Goal: Transaction & Acquisition: Obtain resource

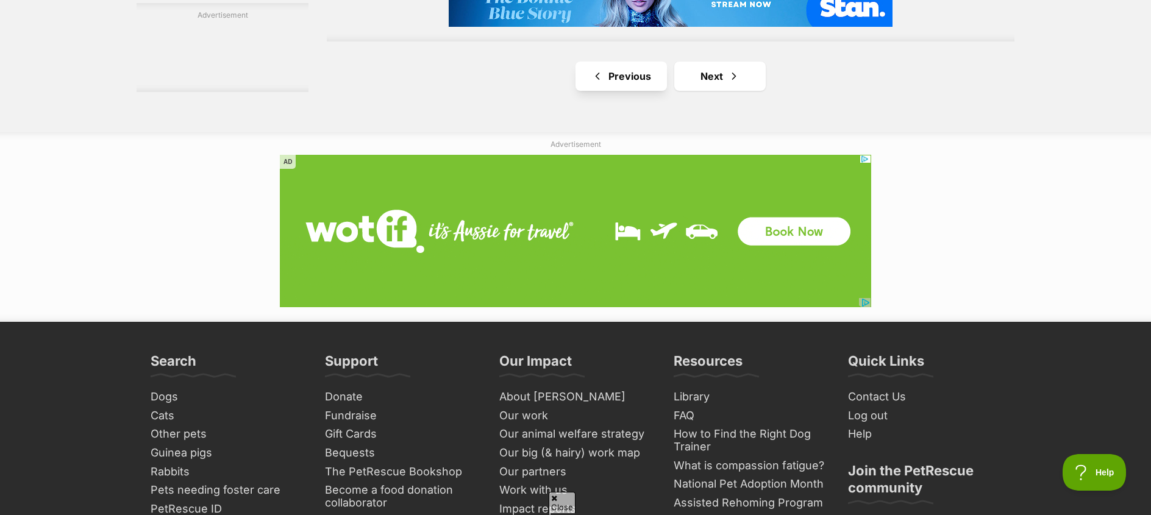
scroll to position [2134, 0]
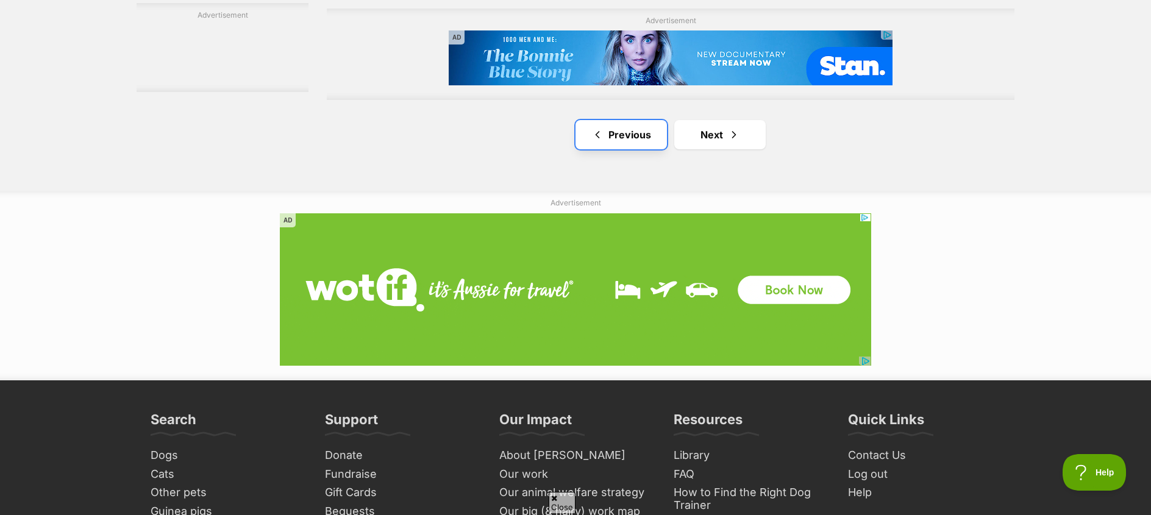
click at [616, 134] on link "Previous" at bounding box center [621, 134] width 91 height 29
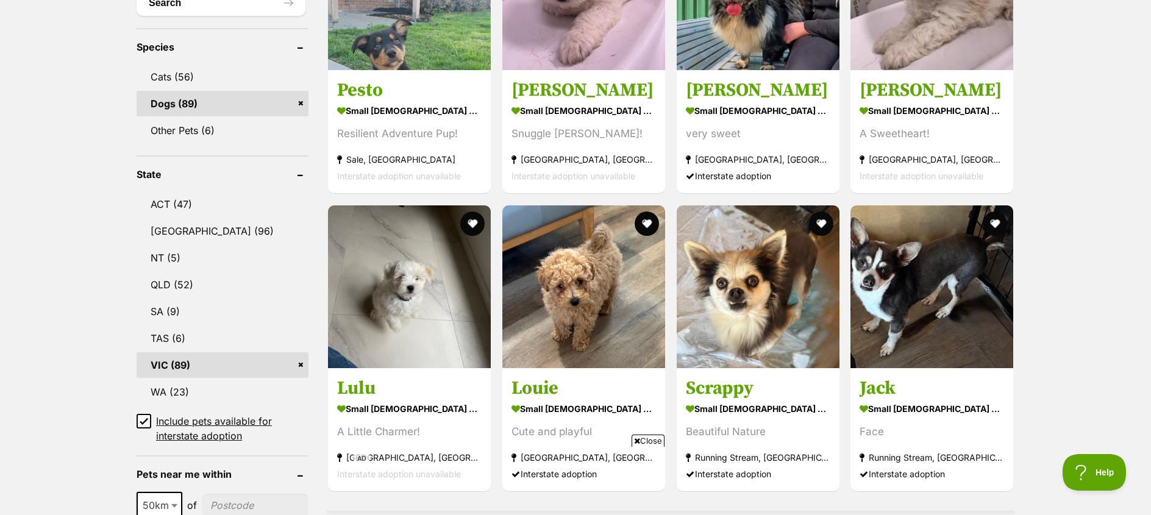
scroll to position [499, 0]
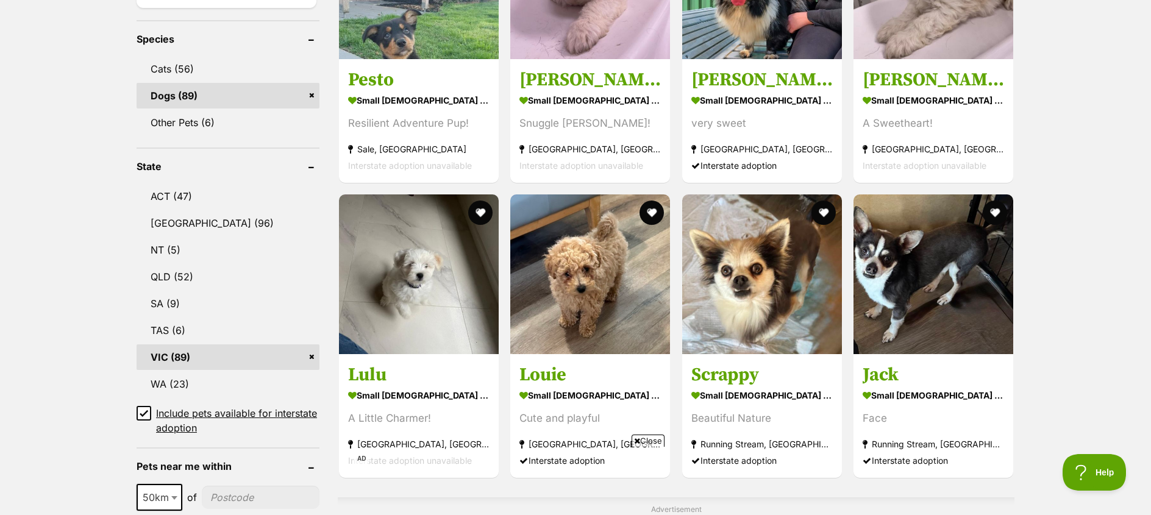
click at [140, 411] on icon at bounding box center [143, 413] width 7 height 5
click at [145, 411] on icon at bounding box center [143, 413] width 7 height 5
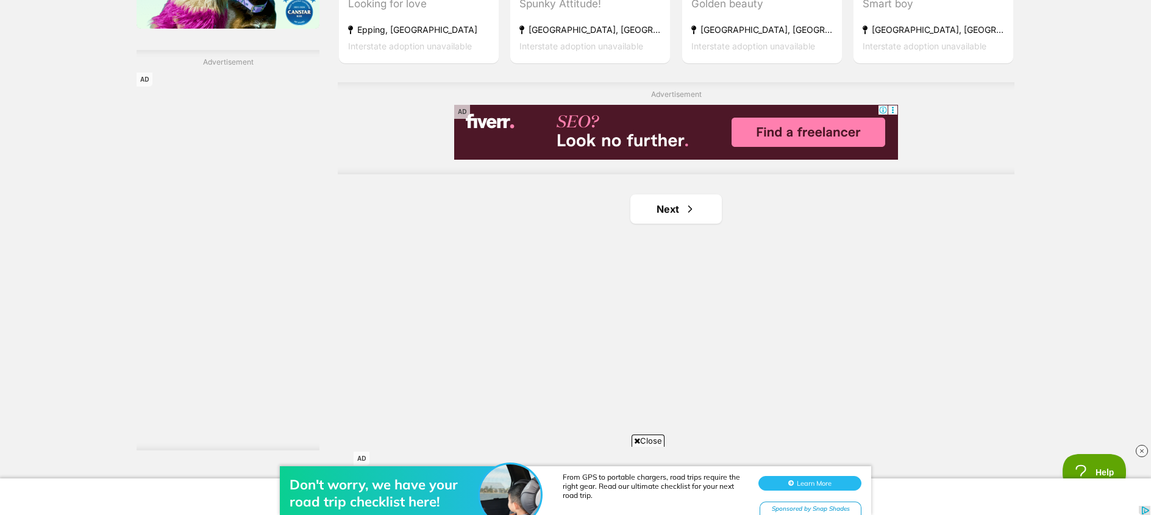
scroll to position [2073, 0]
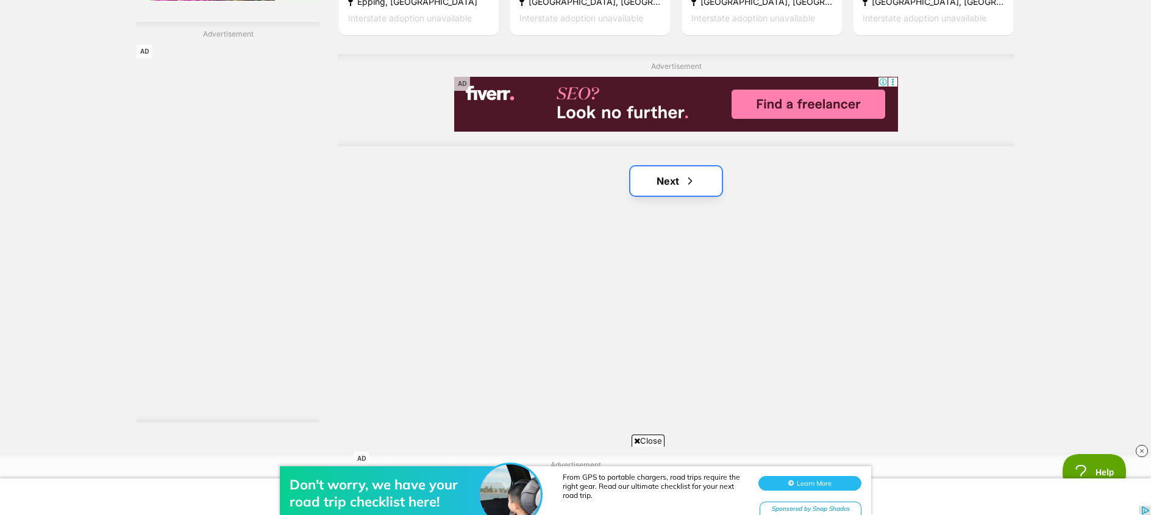
click at [666, 166] on link "Next" at bounding box center [675, 180] width 91 height 29
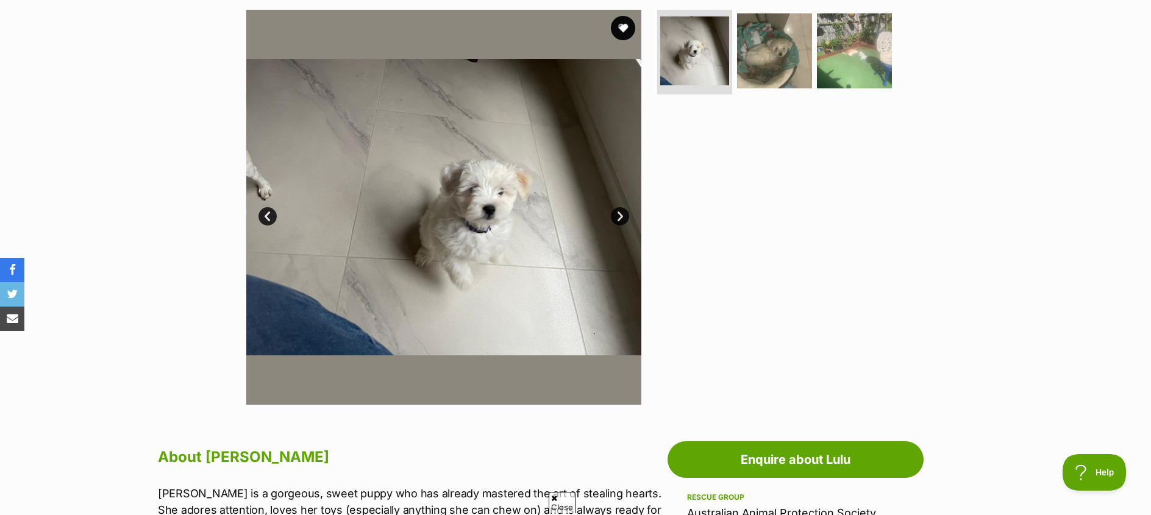
click at [618, 218] on link "Next" at bounding box center [620, 216] width 18 height 18
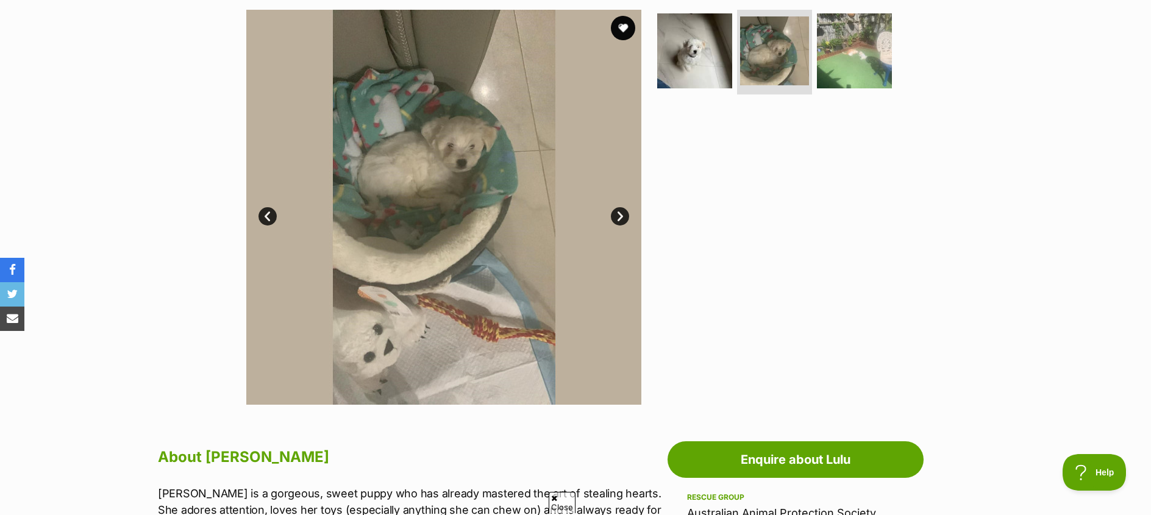
click at [618, 218] on link "Next" at bounding box center [620, 216] width 18 height 18
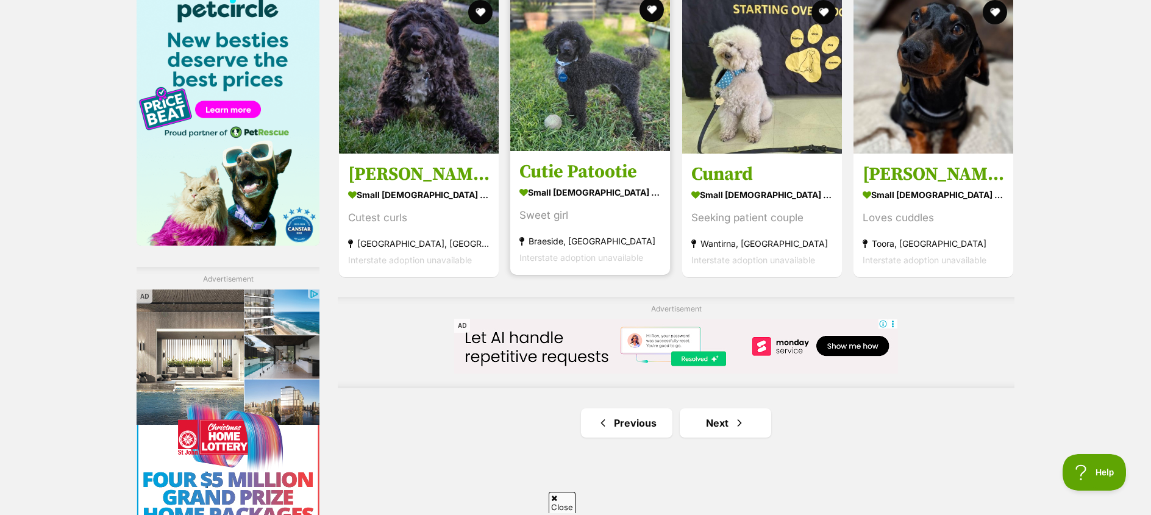
scroll to position [1829, 0]
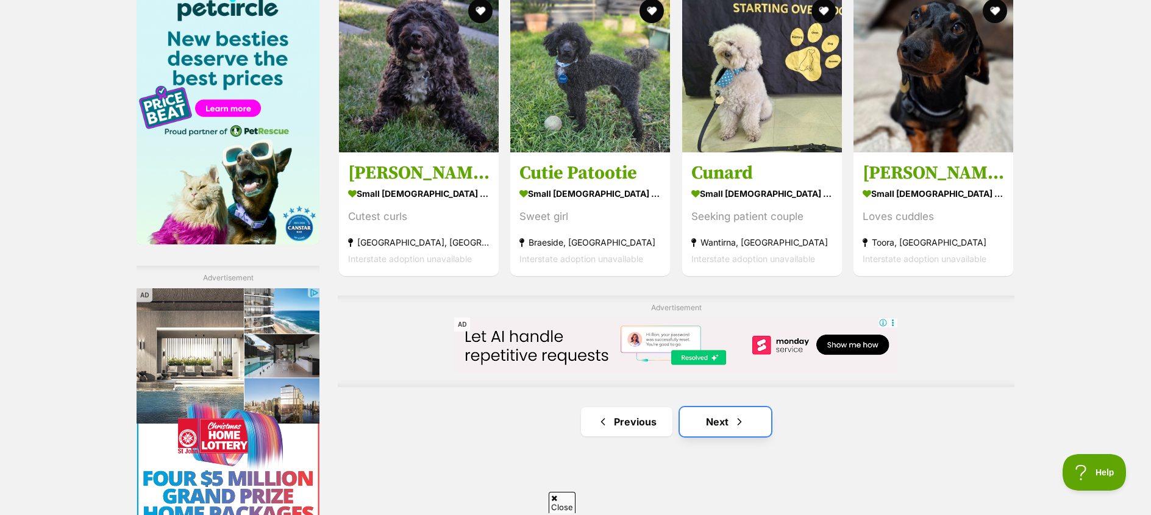
drag, startPoint x: 750, startPoint y: 382, endPoint x: 757, endPoint y: 380, distance: 7.0
click at [750, 407] on link "Next" at bounding box center [725, 421] width 91 height 29
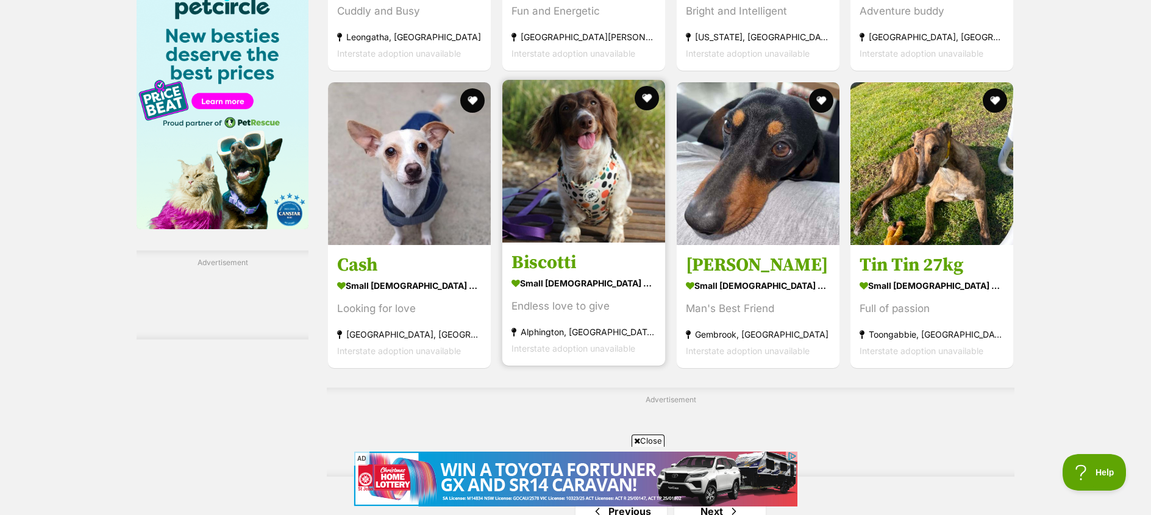
scroll to position [2012, 0]
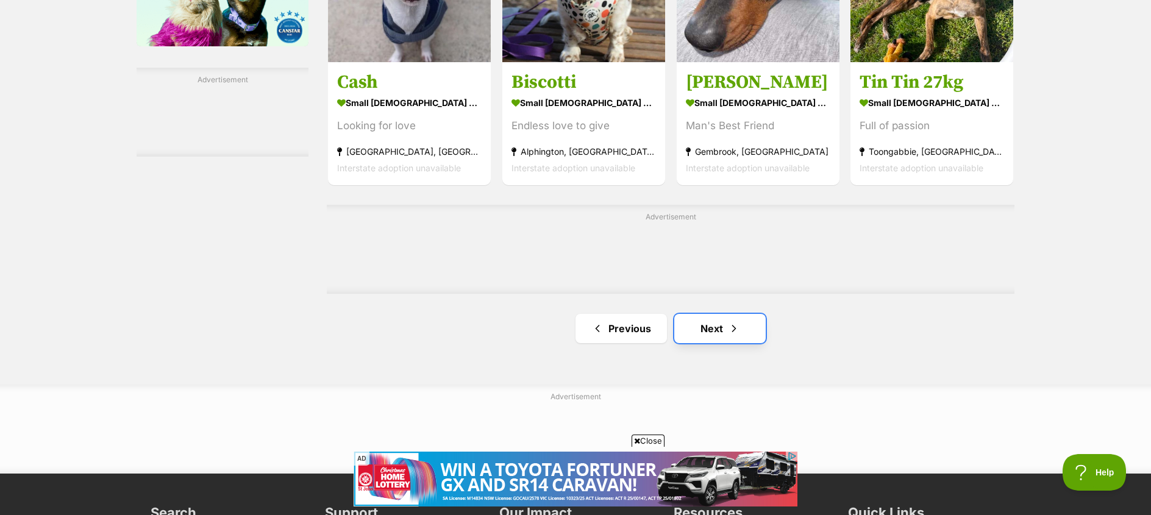
click at [743, 314] on link "Next" at bounding box center [719, 328] width 91 height 29
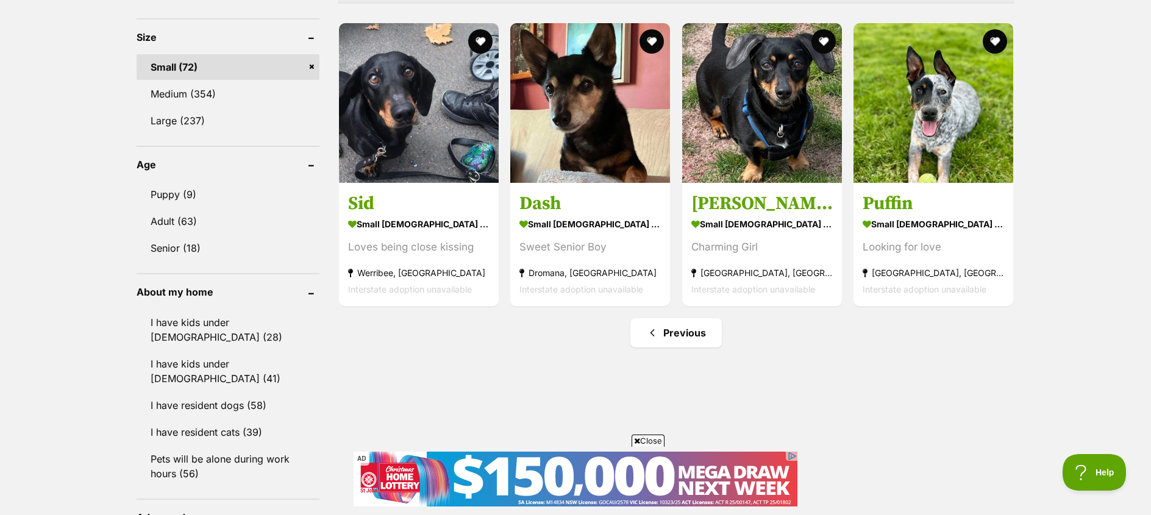
scroll to position [915, 0]
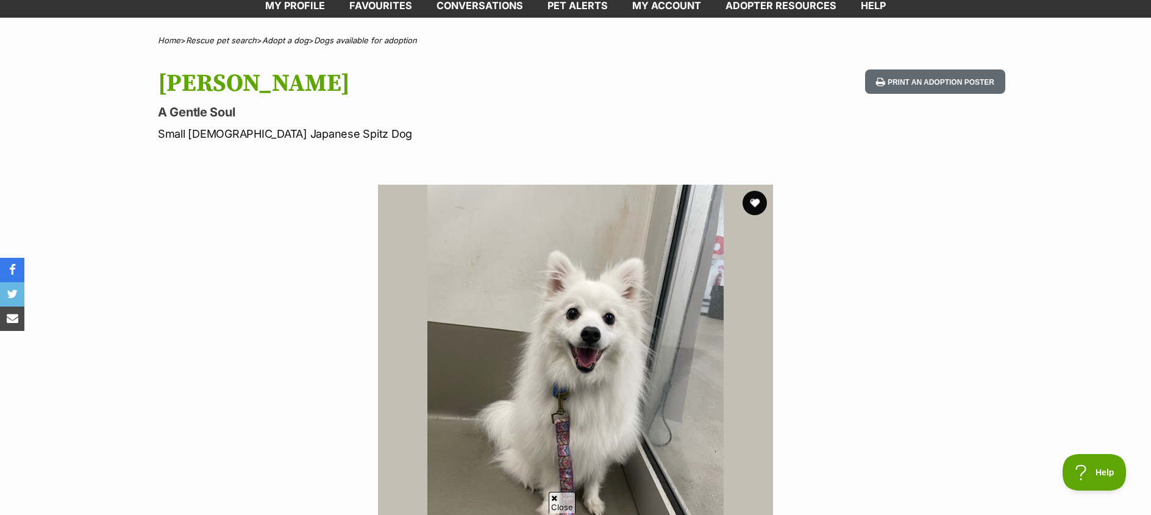
scroll to position [61, 0]
